Goal: Transaction & Acquisition: Purchase product/service

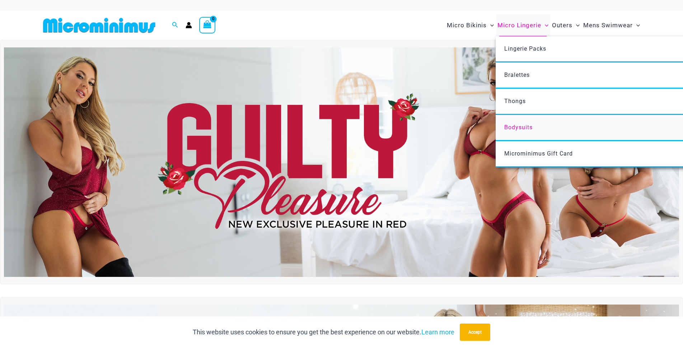
click at [513, 127] on span "Bodysuits" at bounding box center [518, 127] width 28 height 7
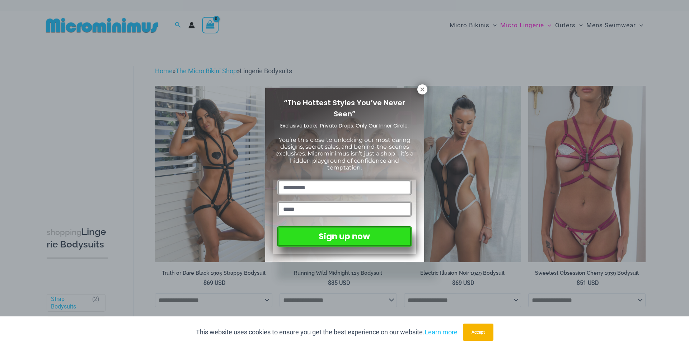
click at [469, 23] on div "“The Hottest Styles You’ve Never Seen” Exclusive Looks. Private Drops. Only Our…" at bounding box center [344, 174] width 689 height 348
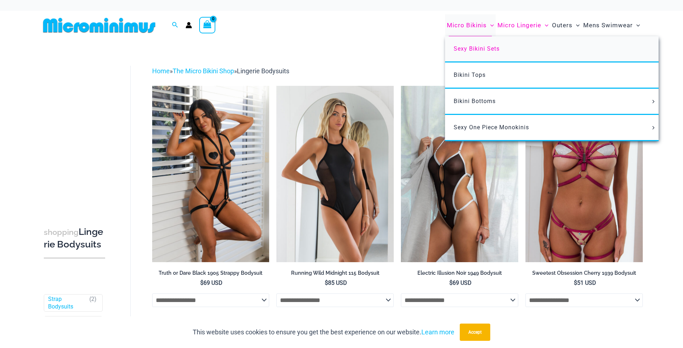
click at [463, 54] on link "Sexy Bikini Sets" at bounding box center [551, 49] width 213 height 26
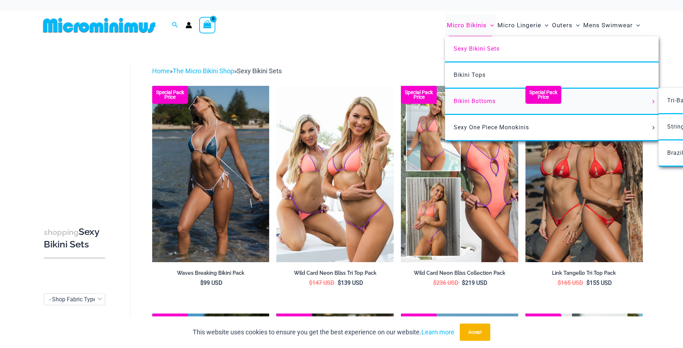
click at [470, 99] on span "Bikini Bottoms" at bounding box center [474, 101] width 42 height 7
